Goal: Transaction & Acquisition: Purchase product/service

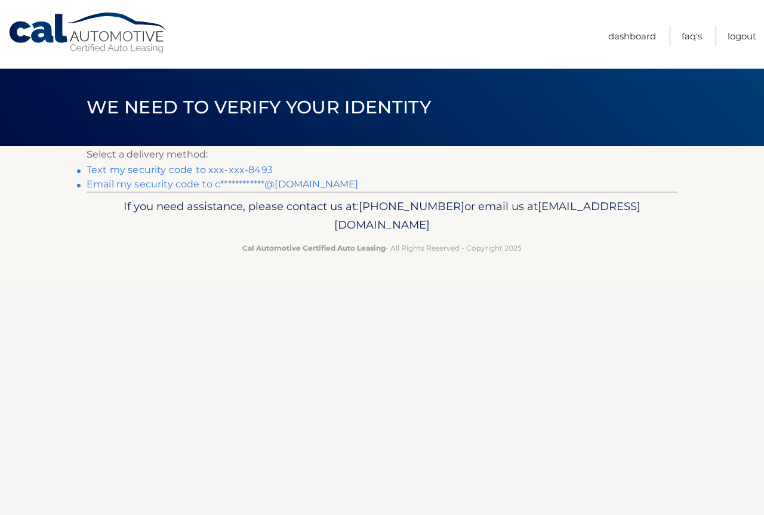
click at [247, 168] on link "Text my security code to xxx-xxx-8493" at bounding box center [180, 169] width 186 height 11
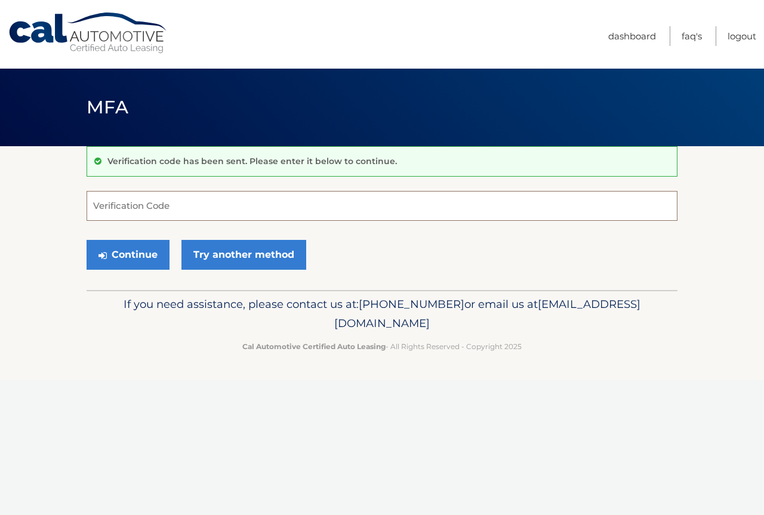
click at [372, 203] on input "Verification Code" at bounding box center [382, 206] width 591 height 30
type input "629462"
click at [112, 260] on button "Continue" at bounding box center [128, 255] width 83 height 30
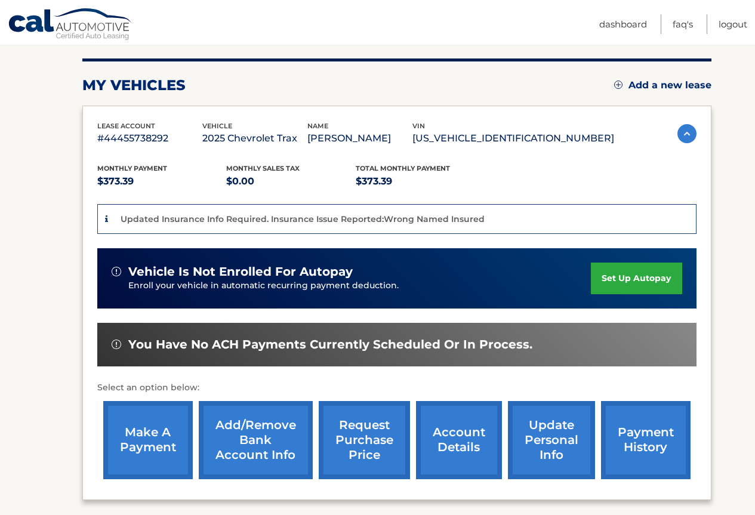
scroll to position [179, 0]
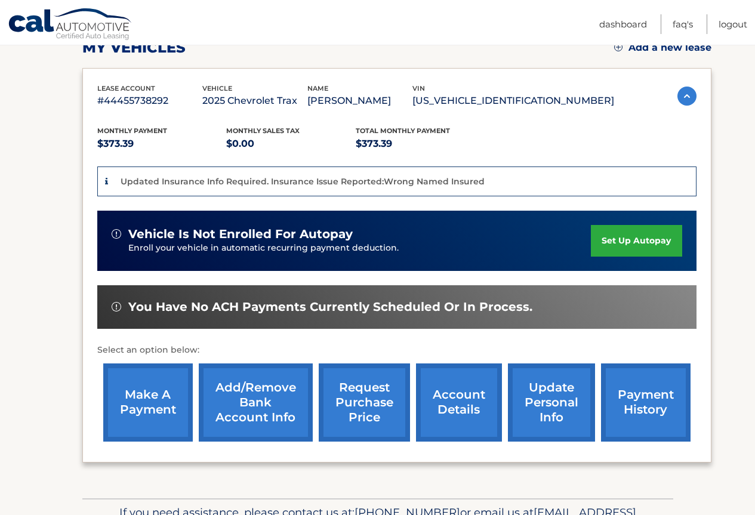
click at [153, 397] on link "make a payment" at bounding box center [147, 402] width 89 height 78
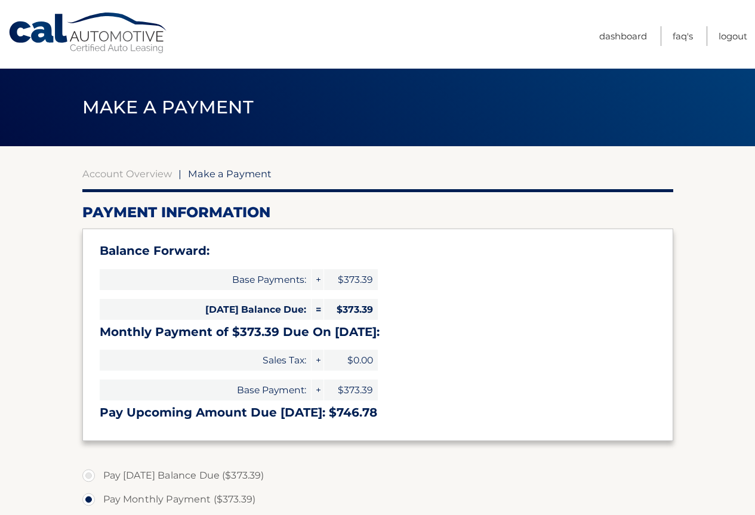
select select "ZTc1NmY1YTUtMmQ0ZC00ZTdiLTlmOTMtNDdlNmQwMjQ4YmJl"
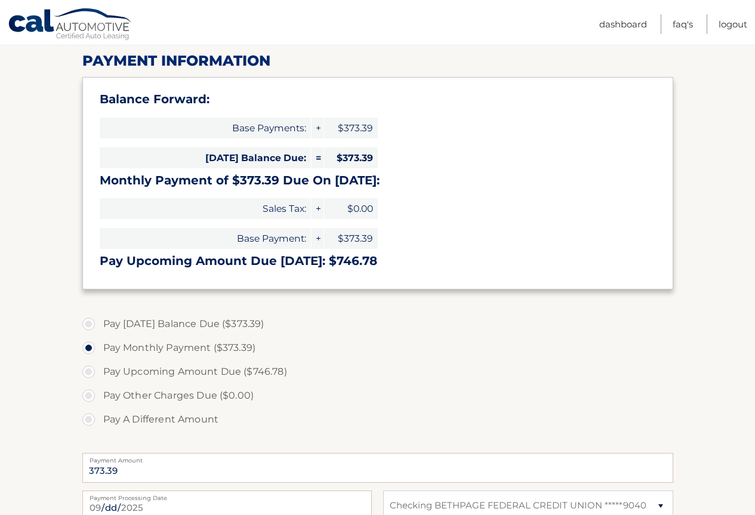
scroll to position [179, 0]
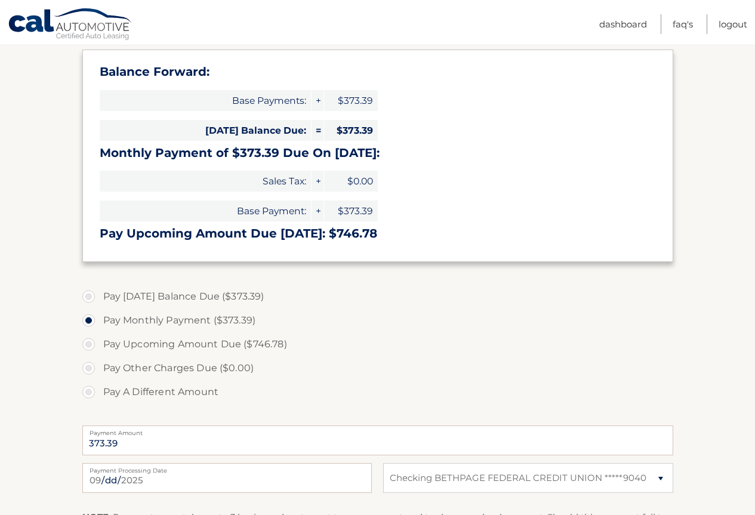
click at [205, 294] on label "Pay Today's Balance Due ($373.39)" at bounding box center [377, 297] width 591 height 24
click at [99, 294] on input "Pay Today's Balance Due ($373.39)" at bounding box center [93, 294] width 12 height 19
radio input "true"
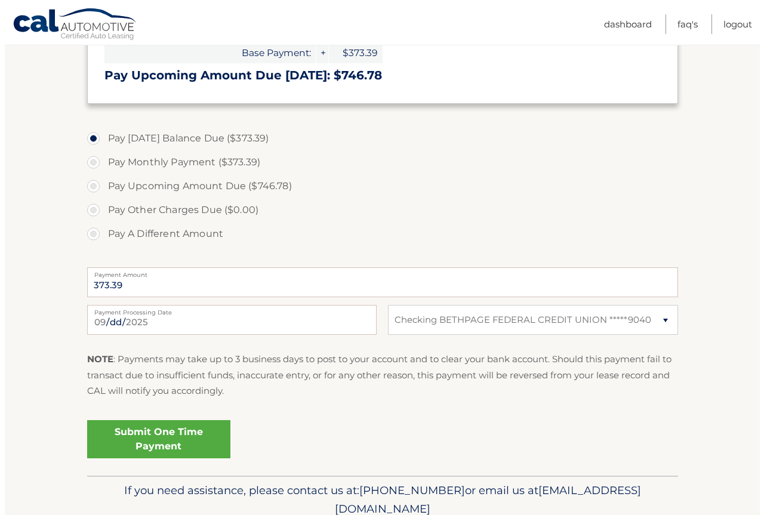
scroll to position [358, 0]
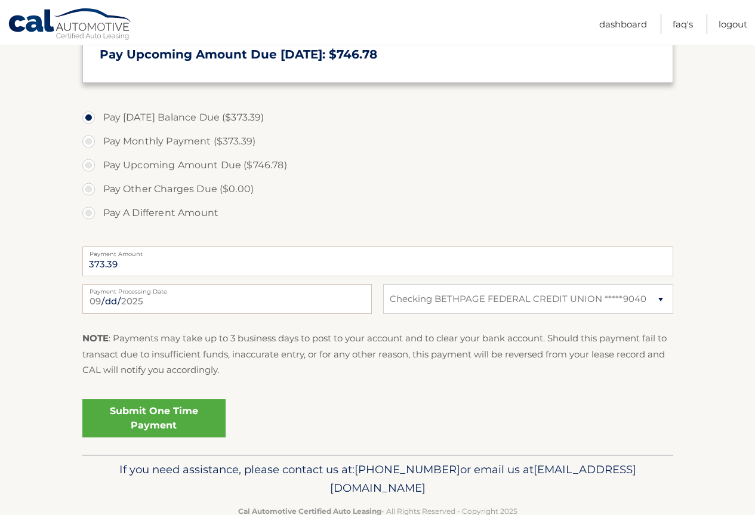
click at [153, 413] on link "Submit One Time Payment" at bounding box center [153, 418] width 143 height 38
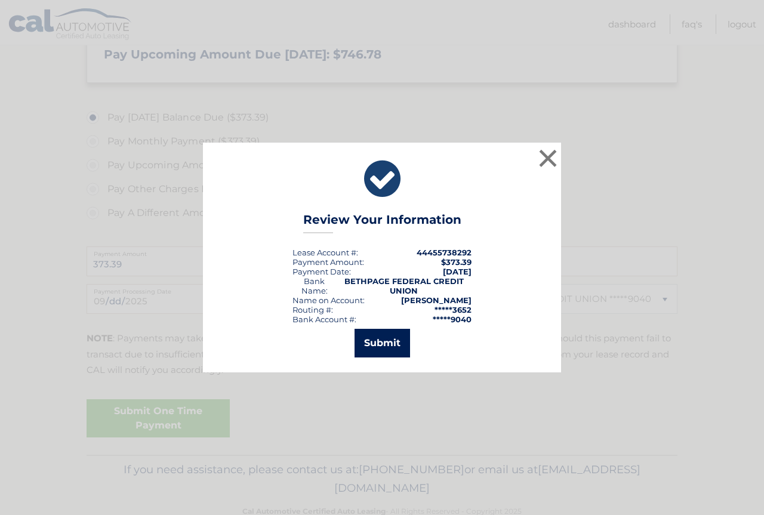
click at [384, 346] on button "Submit" at bounding box center [381, 343] width 55 height 29
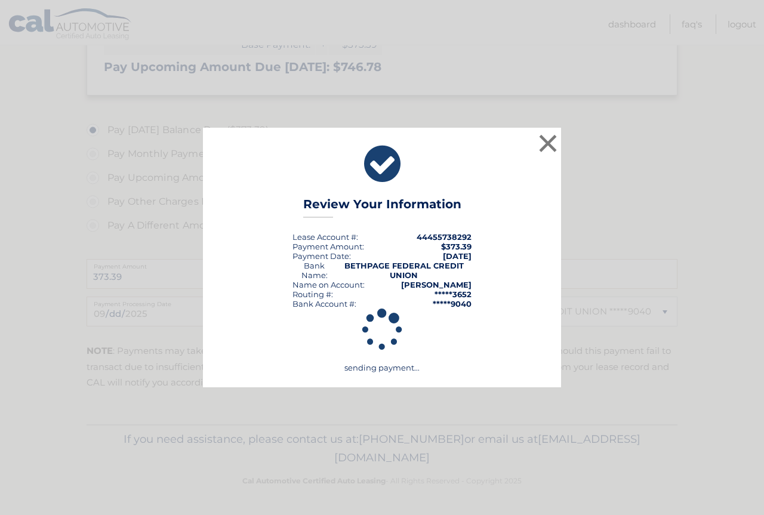
scroll to position [345, 0]
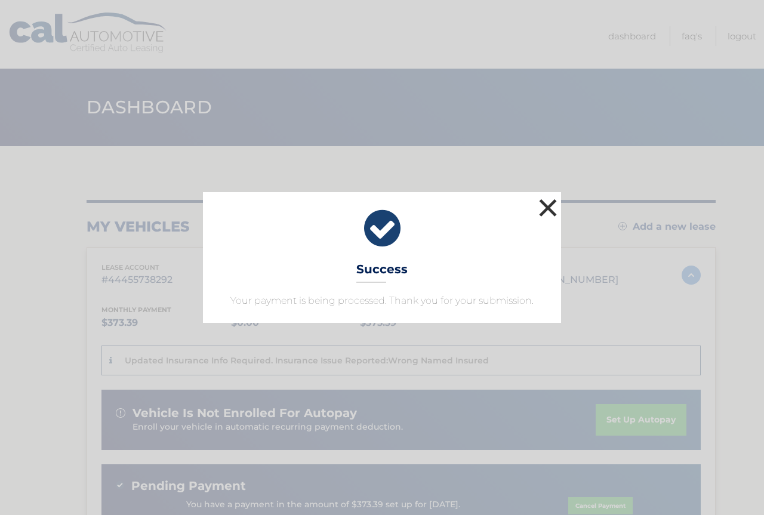
click at [549, 206] on button "×" at bounding box center [548, 208] width 24 height 24
